Goal: Book appointment/travel/reservation

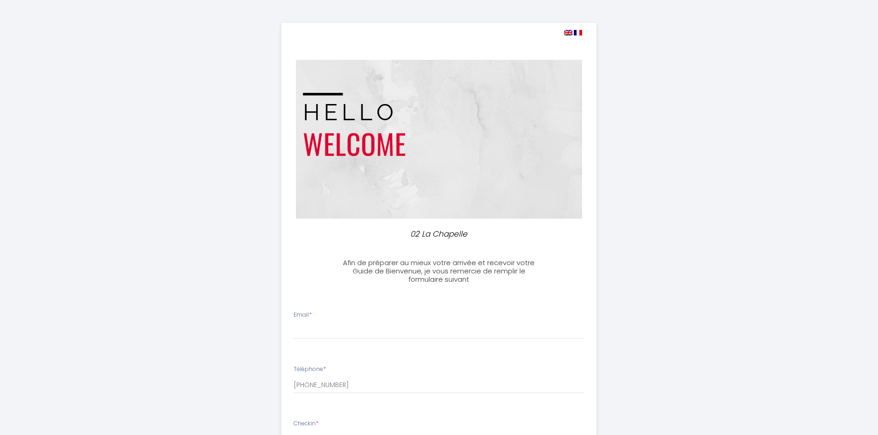
select select
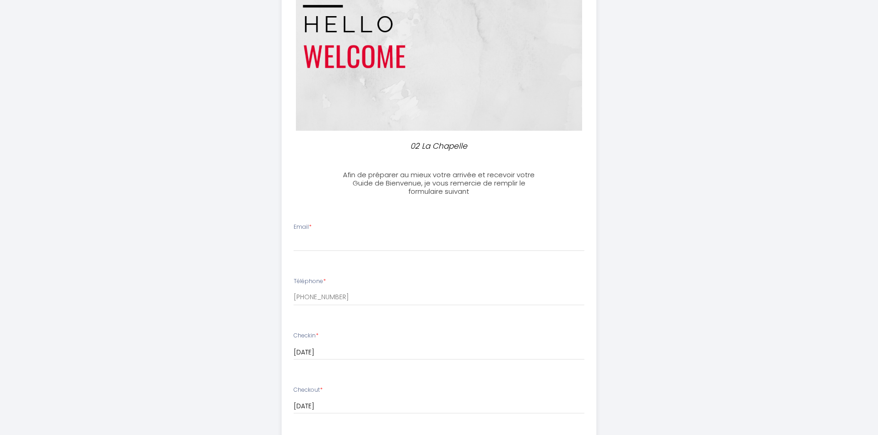
scroll to position [92, 0]
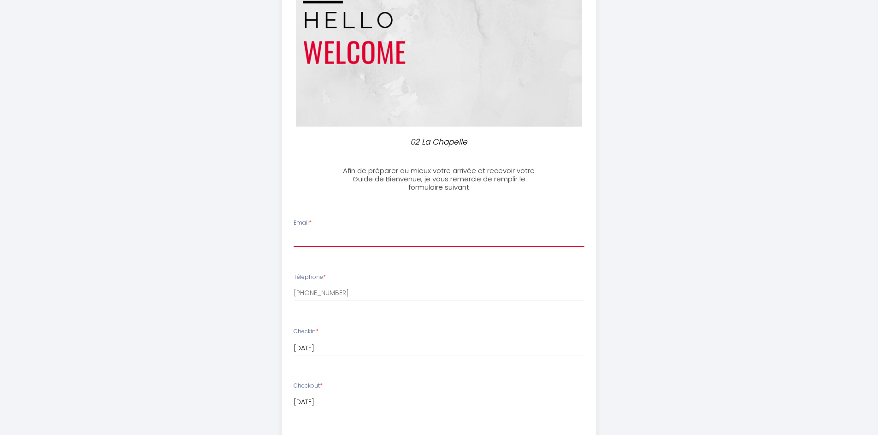
click at [323, 239] on input "Email *" at bounding box center [438, 239] width 291 height 17
type input "[EMAIL_ADDRESS][DOMAIN_NAME]"
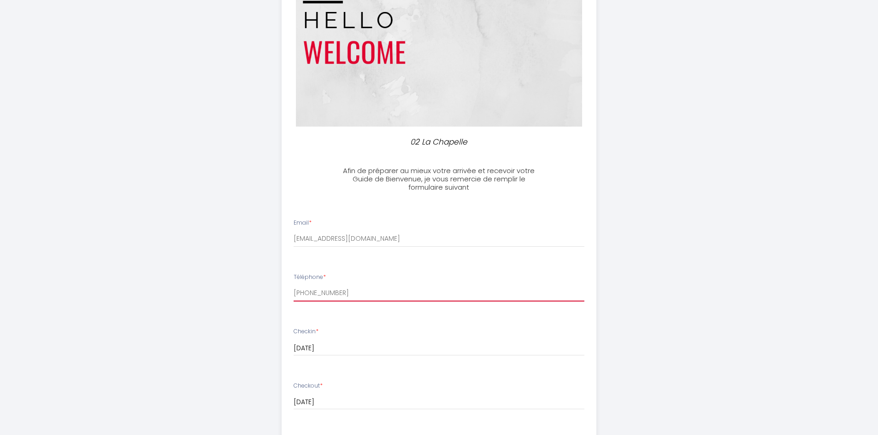
click at [179, 291] on div "02 La Chapelle Afin de préparer au mieux votre arrivée et recevoir votre Guide …" at bounding box center [439, 347] width 878 height 878
type input "0"
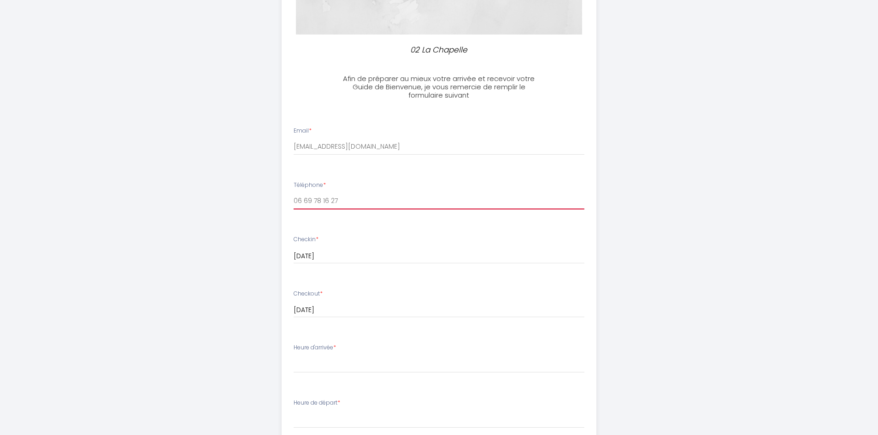
scroll to position [323, 0]
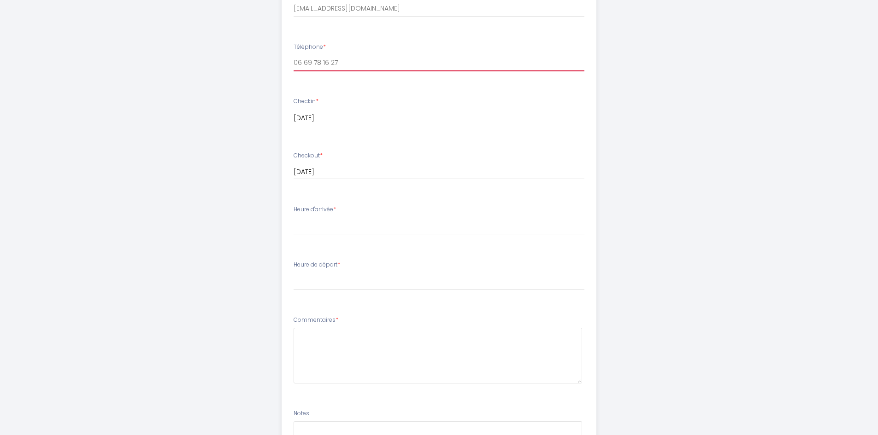
type input "06 69 78 16 27"
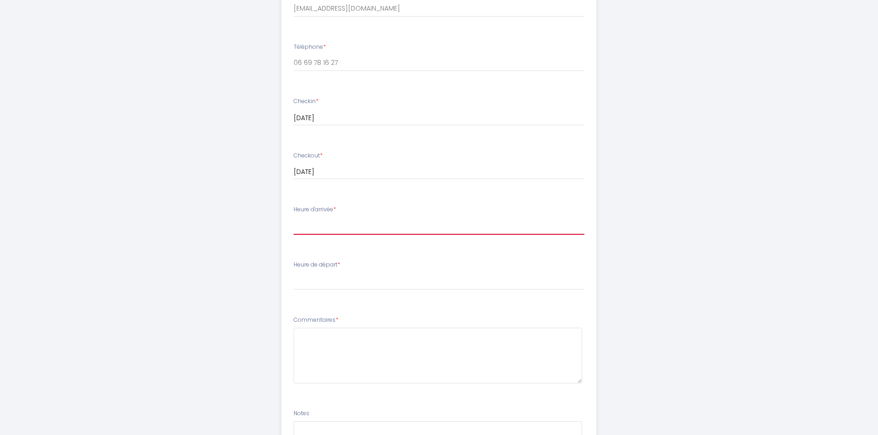
click at [326, 223] on select "16:00 16:30 17:00 17:30 18:00 18:30 19:00 19:30 20:00 20:30 21:00 21:30 22:00 2…" at bounding box center [438, 226] width 291 height 18
select select "18:00"
click at [293, 217] on select "16:00 16:30 17:00 17:30 18:00 18:30 19:00 19:30 20:00 20:30 21:00 21:30 22:00 2…" at bounding box center [438, 226] width 291 height 18
click at [333, 288] on select "00:00 00:30 01:00 01:30 02:00 02:30 03:00 03:30 04:00 04:30 05:00 05:30 06:00 0…" at bounding box center [438, 282] width 291 height 18
select select "10:00"
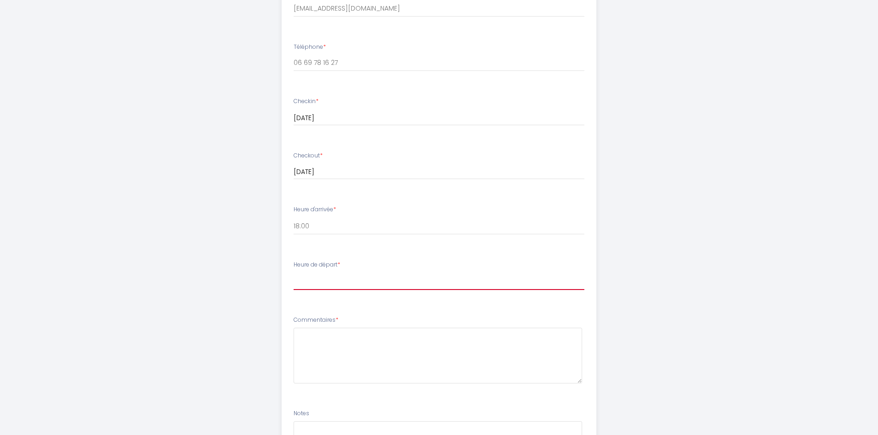
click at [293, 273] on select "00:00 00:30 01:00 01:30 02:00 02:30 03:00 03:30 04:00 04:30 05:00 05:30 06:00 0…" at bounding box center [438, 282] width 291 height 18
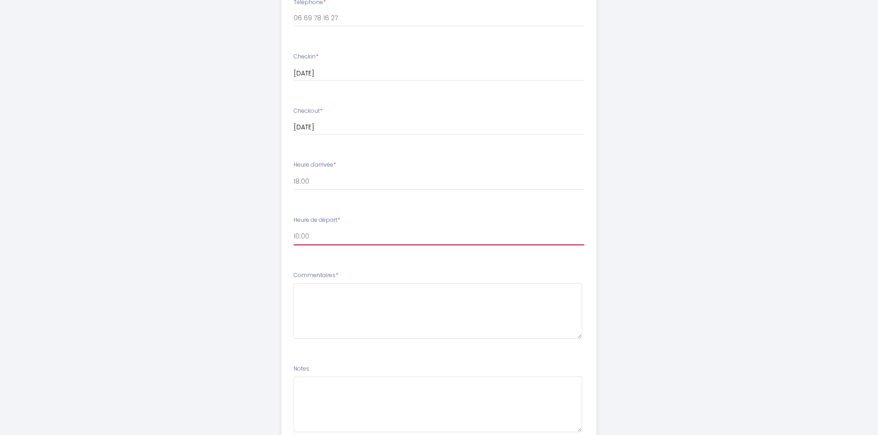
scroll to position [443, 0]
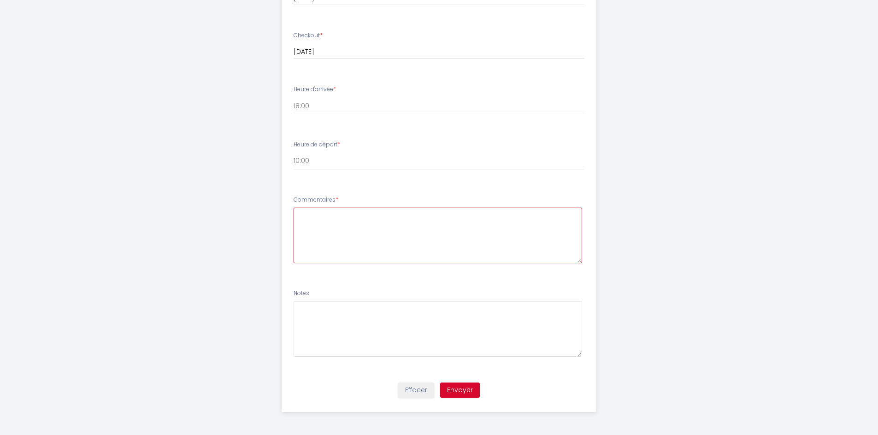
click at [324, 233] on textarea at bounding box center [437, 236] width 288 height 56
click at [323, 218] on textarea at bounding box center [437, 236] width 288 height 56
type textarea "b"
click at [544, 231] on textarea "Bonjour, je me suis permis de renseigner le formulaire de pré check in à titre …" at bounding box center [437, 236] width 288 height 56
click at [433, 250] on textarea "Bonjour, je me suis permis de renseigner le formulaire de pré check in à titre …" at bounding box center [437, 236] width 288 height 56
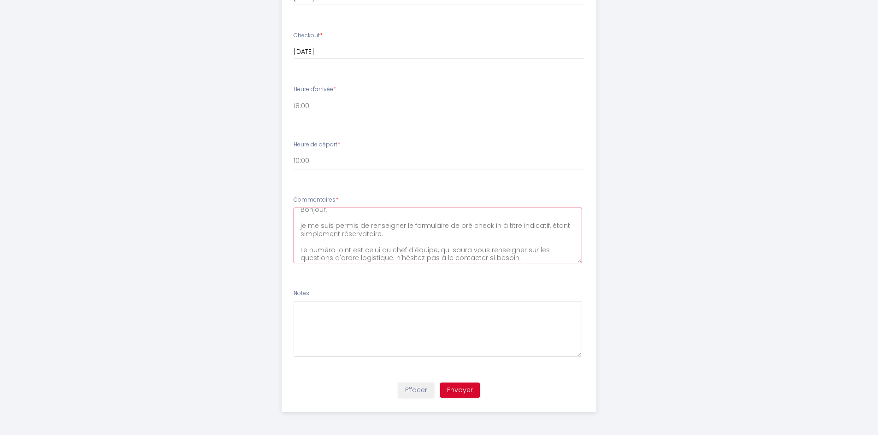
scroll to position [8, 0]
click at [392, 260] on textarea "Bonjour, je me suis permis de renseigner le formulaire de pré check in à titre …" at bounding box center [437, 236] width 288 height 56
click at [527, 250] on textarea "Bonjour, je me suis permis de renseigner le formulaire de pré check in à titre …" at bounding box center [437, 236] width 288 height 56
click at [528, 259] on textarea "Bonjour, je me suis permis de renseigner le formulaire de pré check in à titre …" at bounding box center [437, 236] width 288 height 56
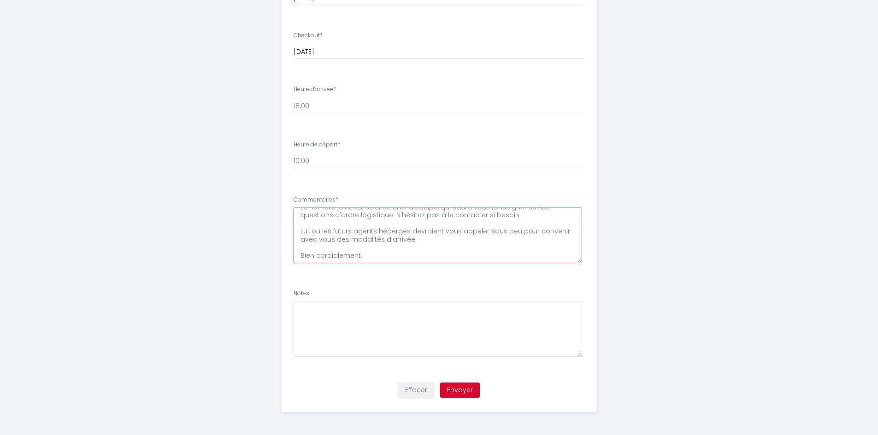
scroll to position [62, 0]
type textarea "Bonjour, je me suis permis de renseigner le formulaire de pré check in à titre …"
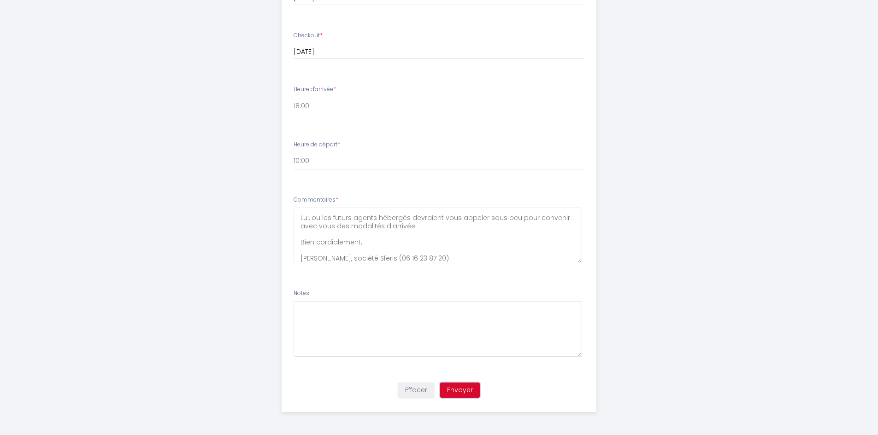
click at [472, 398] on button "Envoyer" at bounding box center [460, 391] width 40 height 16
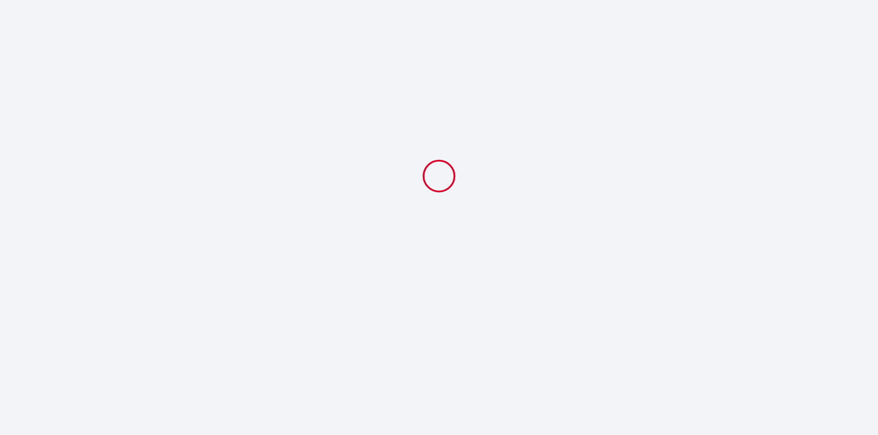
select select "18:00"
select select "10:00"
